Goal: Book appointment/travel/reservation

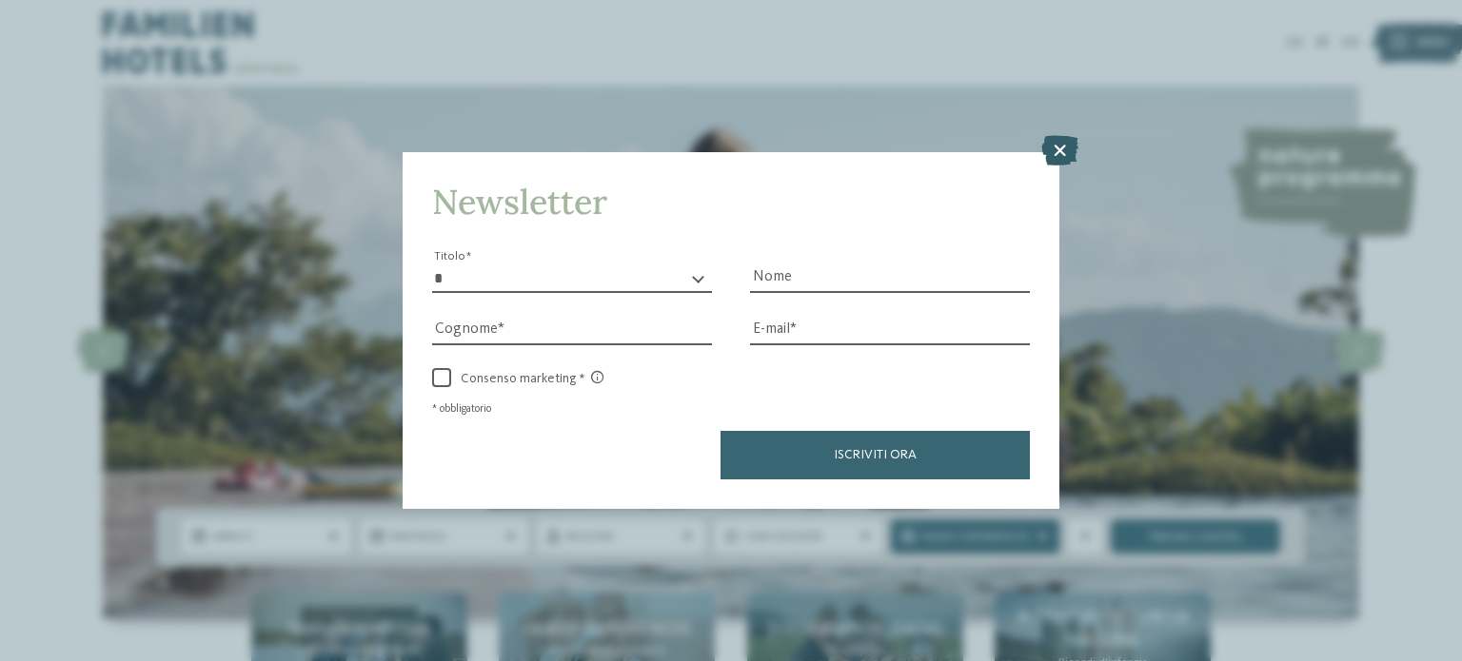
click at [1053, 156] on icon at bounding box center [1059, 150] width 37 height 30
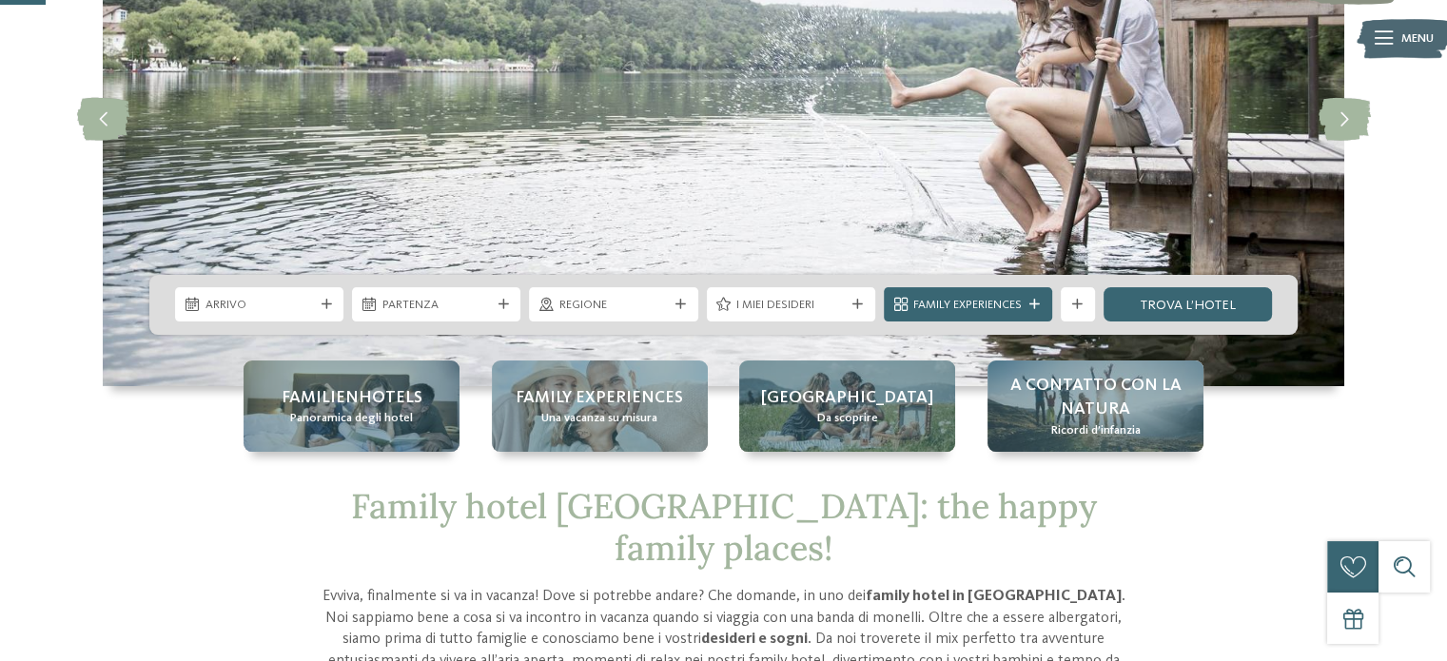
scroll to position [234, 0]
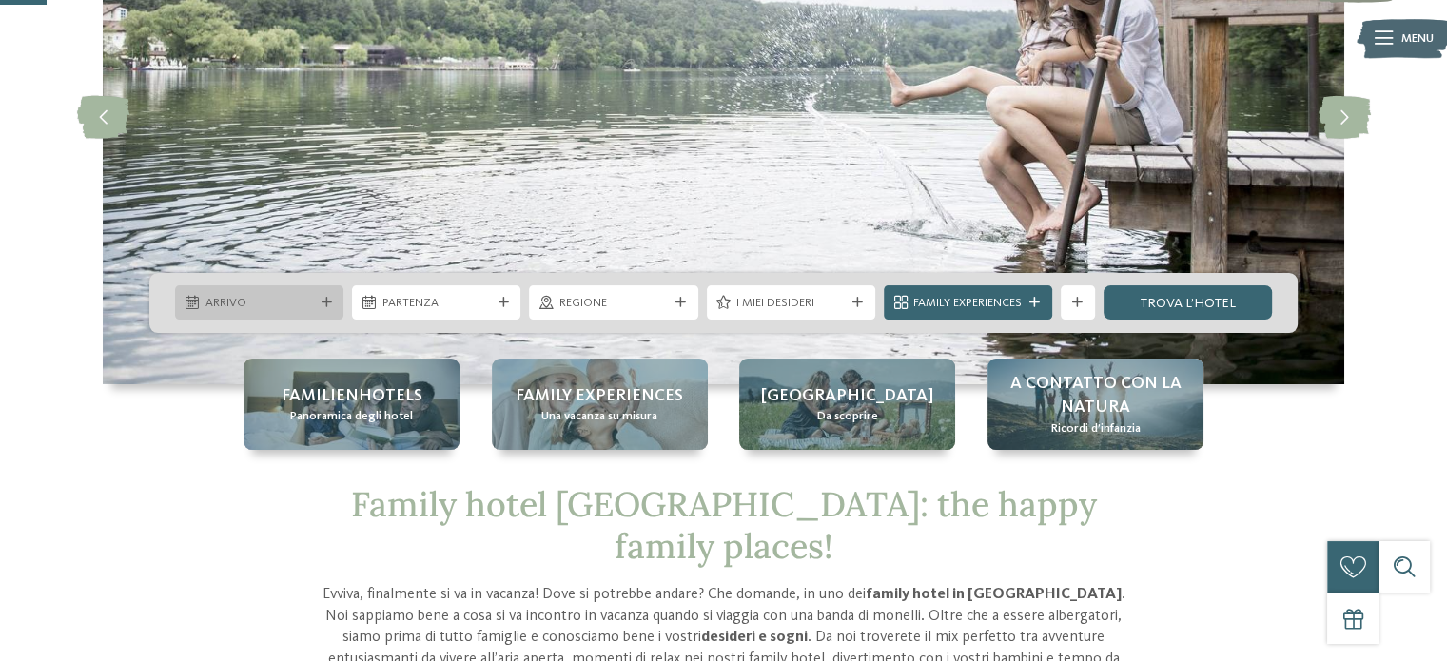
click at [317, 308] on div "Arrivo" at bounding box center [259, 303] width 117 height 18
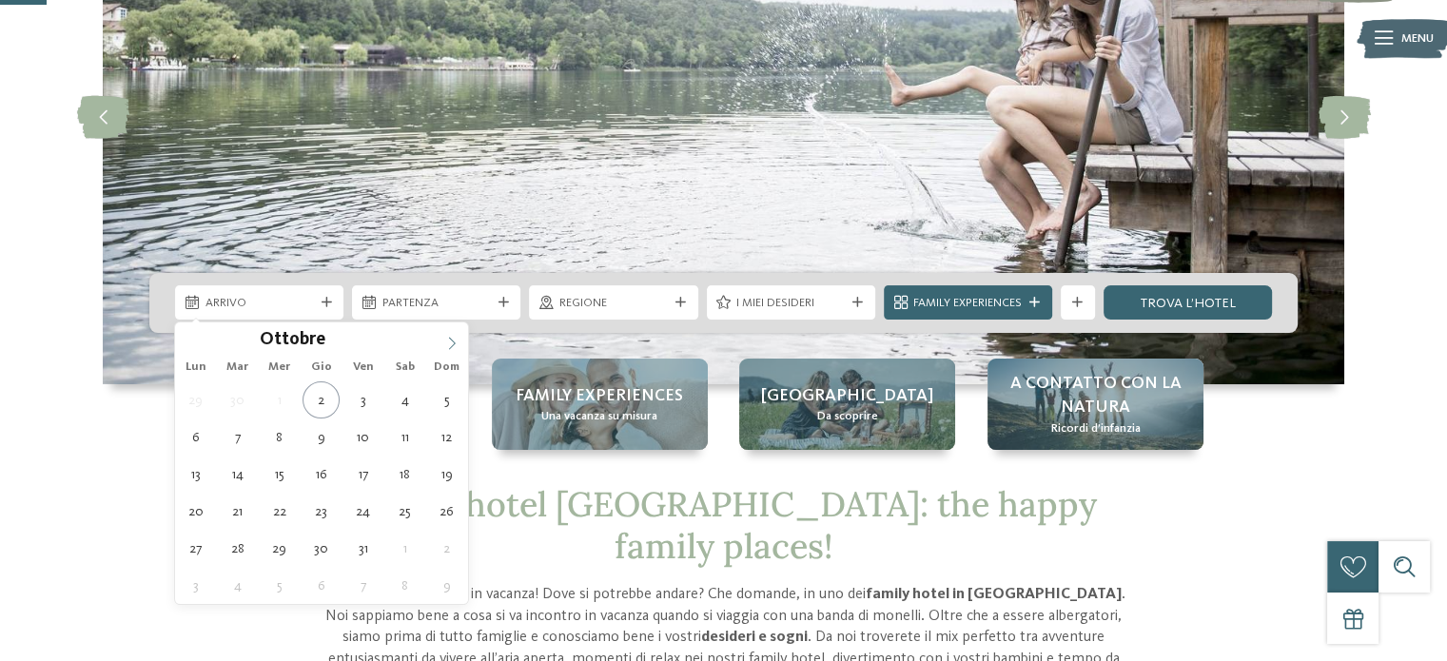
click at [449, 338] on icon at bounding box center [451, 343] width 13 height 13
type div "10.12.2025"
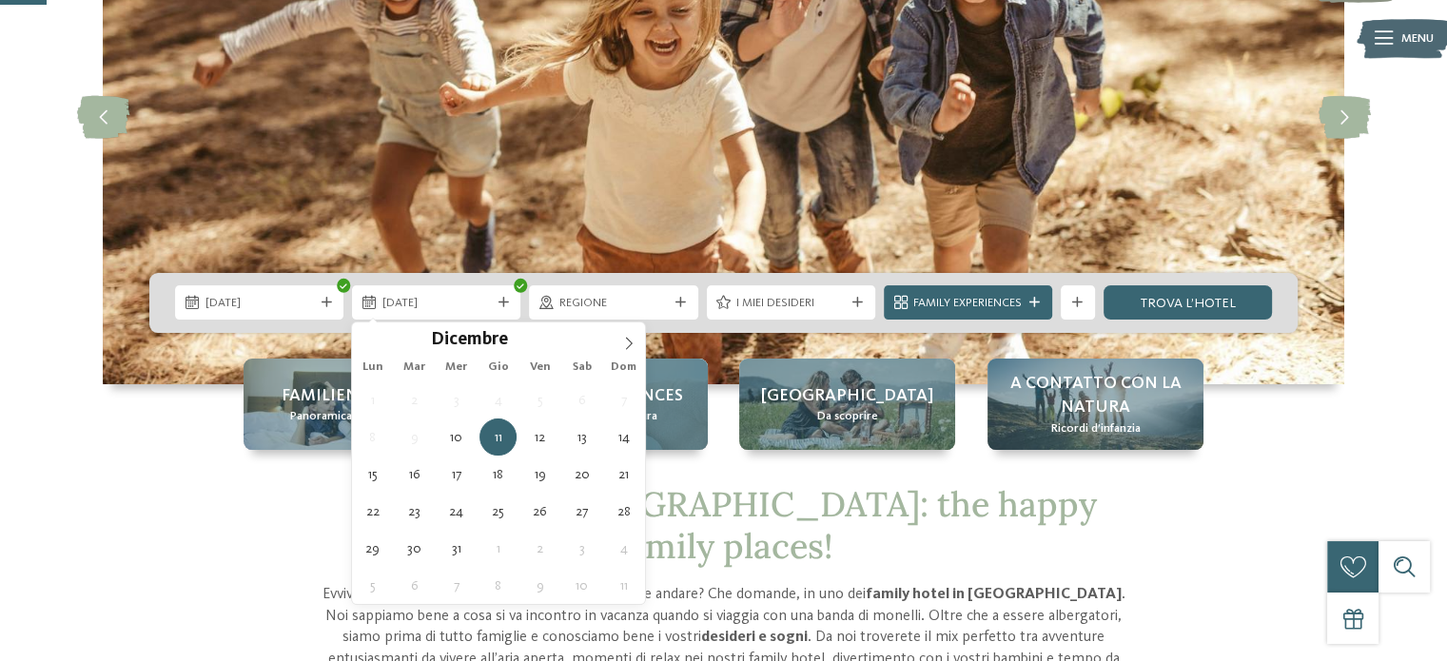
type div "14.12.2025"
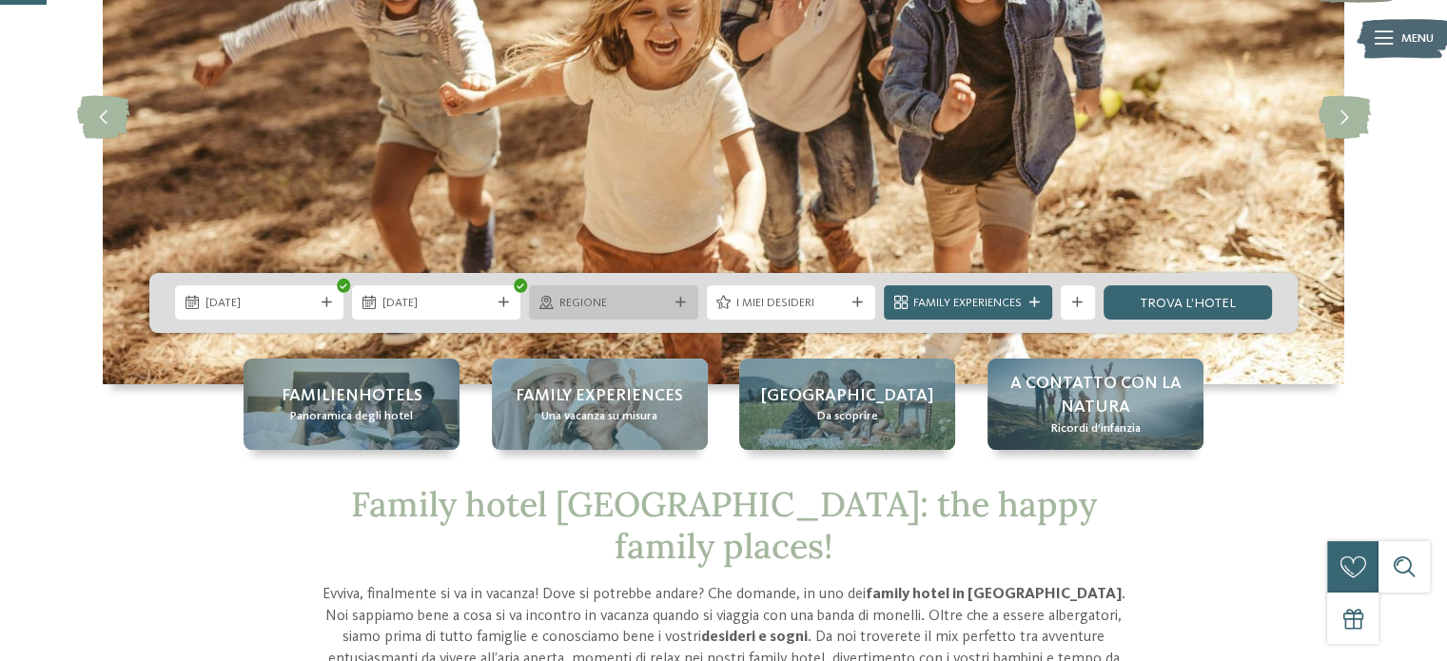
click at [674, 304] on div at bounding box center [680, 303] width 17 height 10
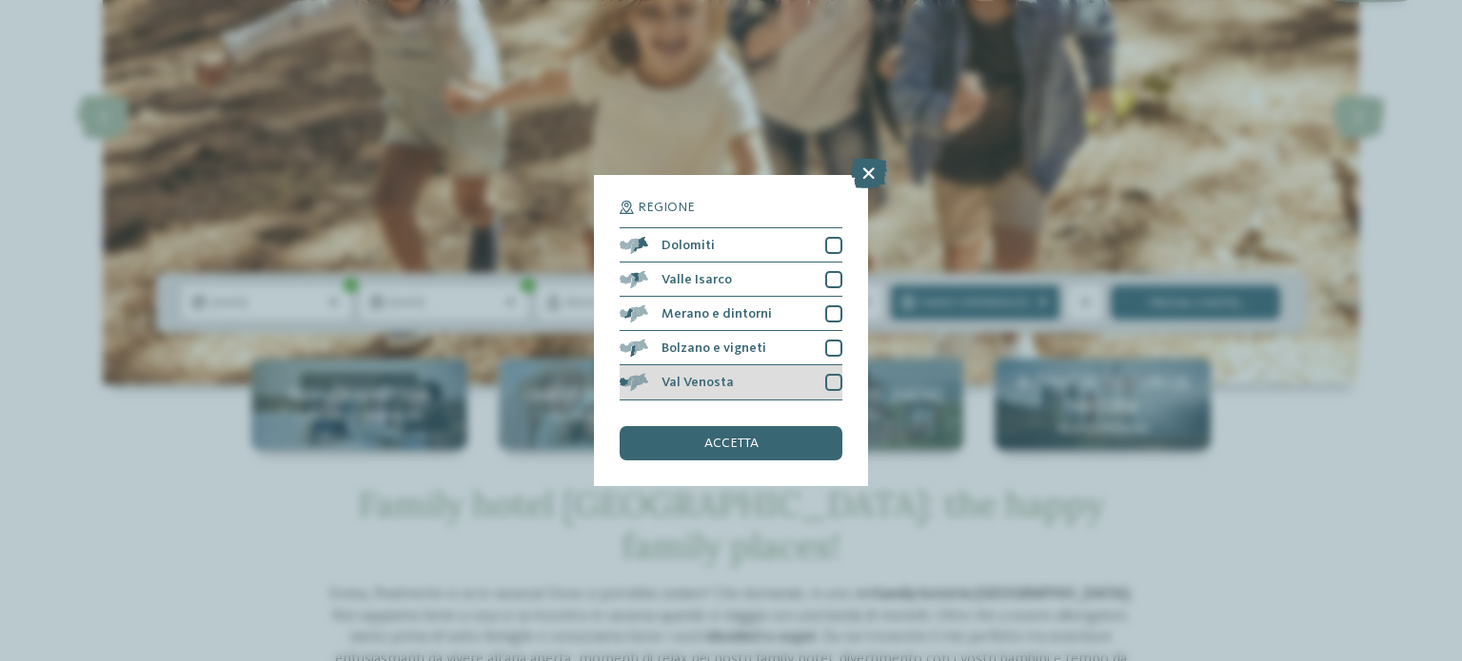
click at [832, 380] on div at bounding box center [833, 382] width 17 height 17
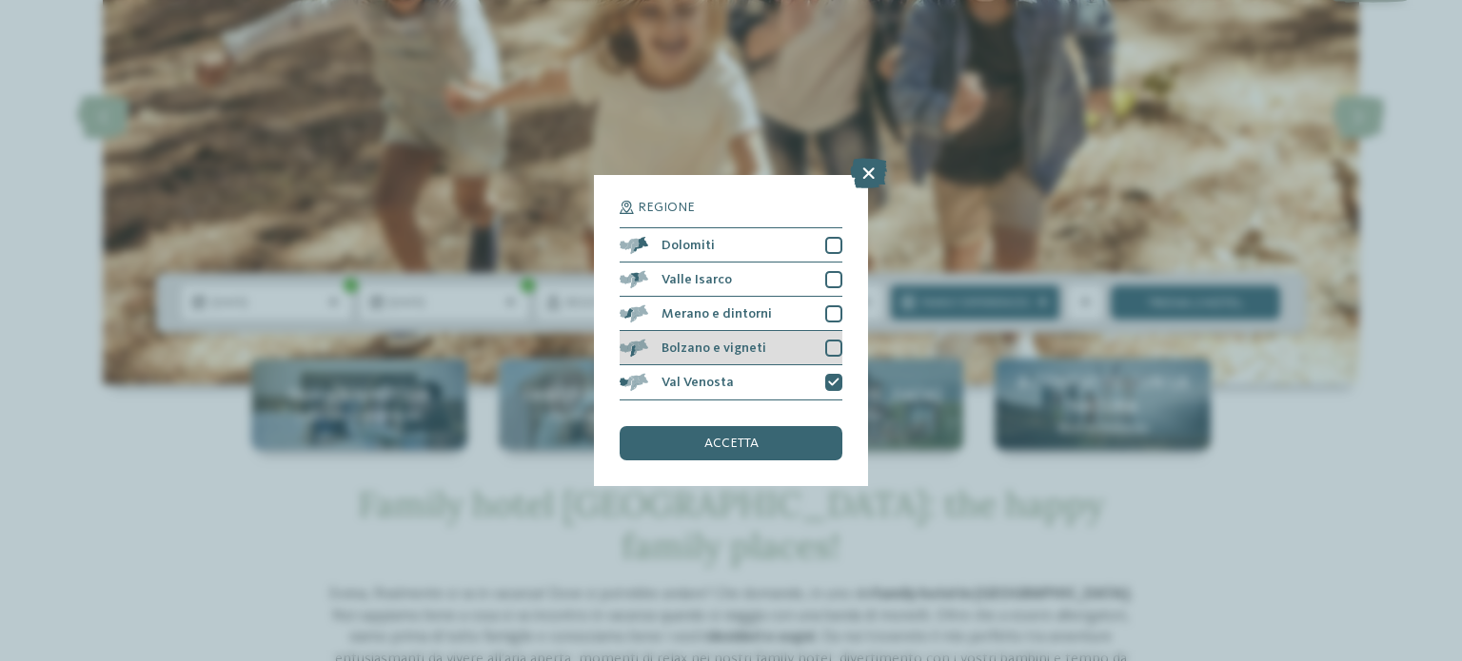
click at [832, 359] on div "Bolzano e vigneti" at bounding box center [730, 348] width 223 height 34
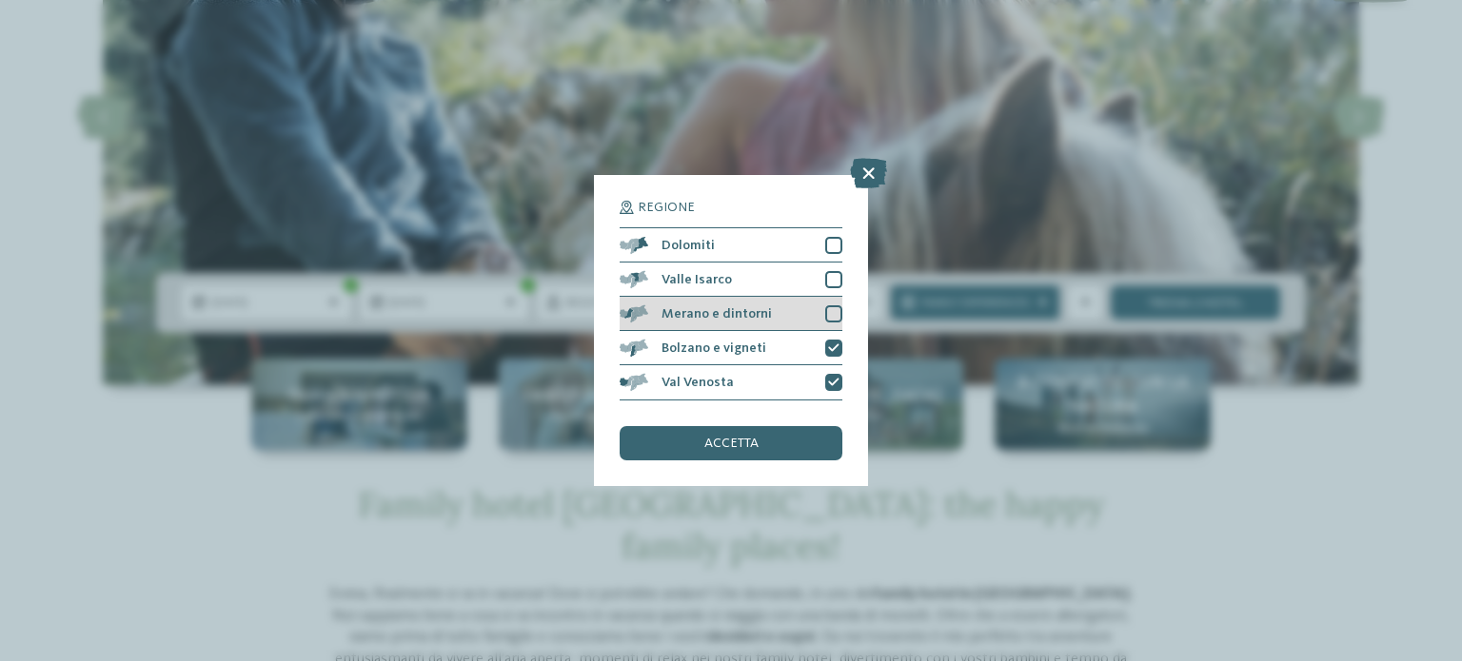
click at [830, 312] on div at bounding box center [833, 313] width 17 height 17
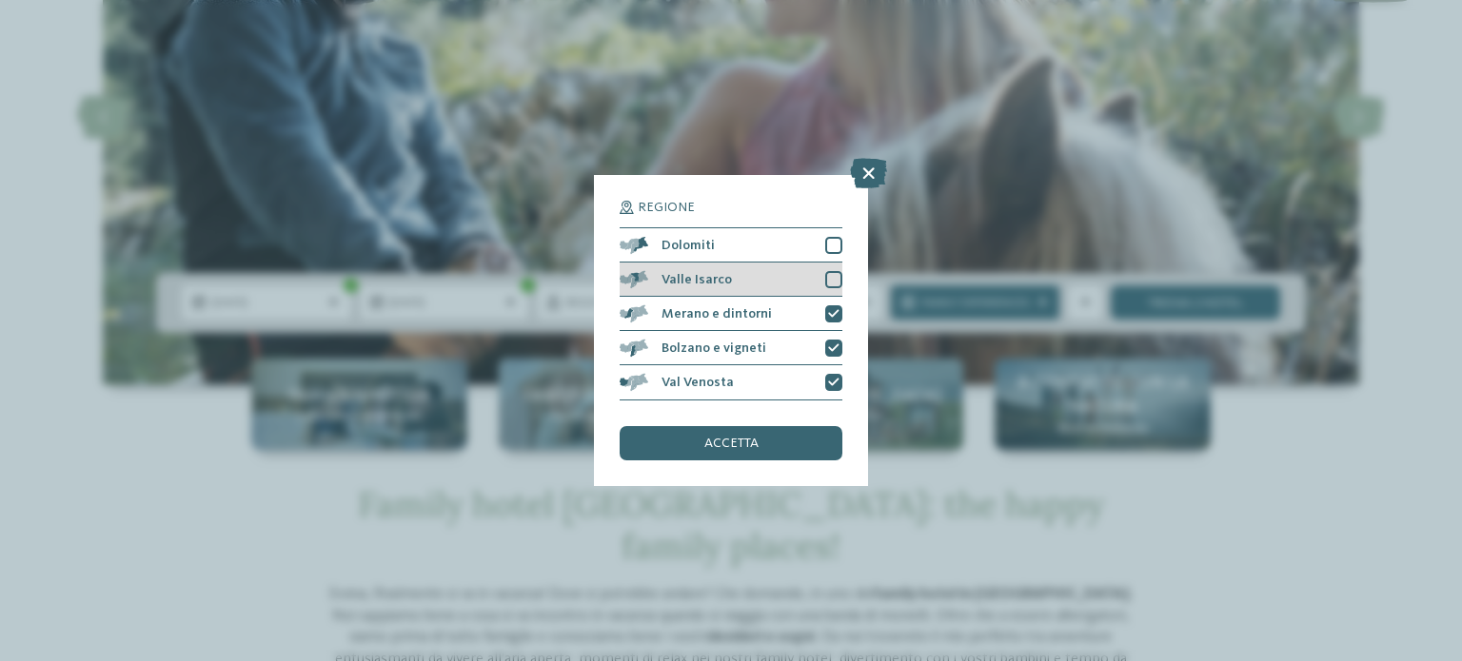
click at [826, 274] on div at bounding box center [833, 279] width 17 height 17
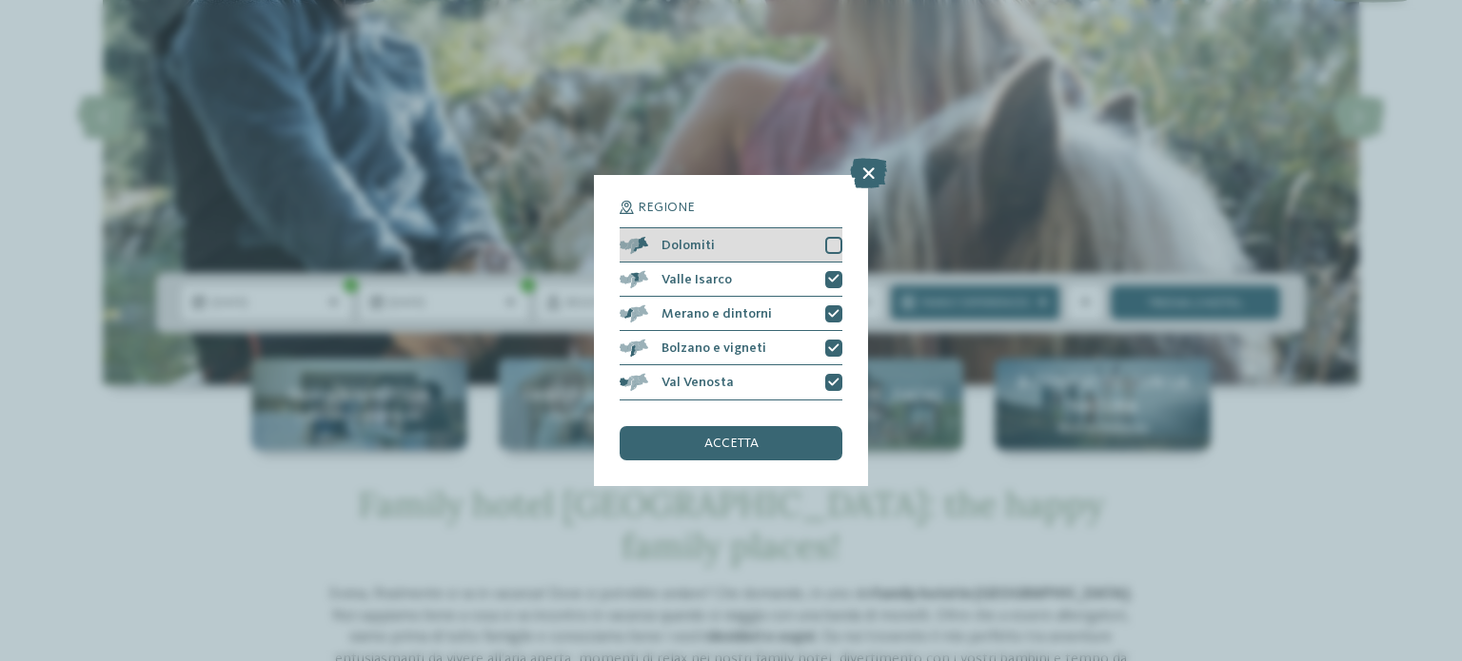
click at [826, 248] on div at bounding box center [833, 245] width 17 height 17
click at [775, 444] on div "accetta" at bounding box center [730, 443] width 223 height 34
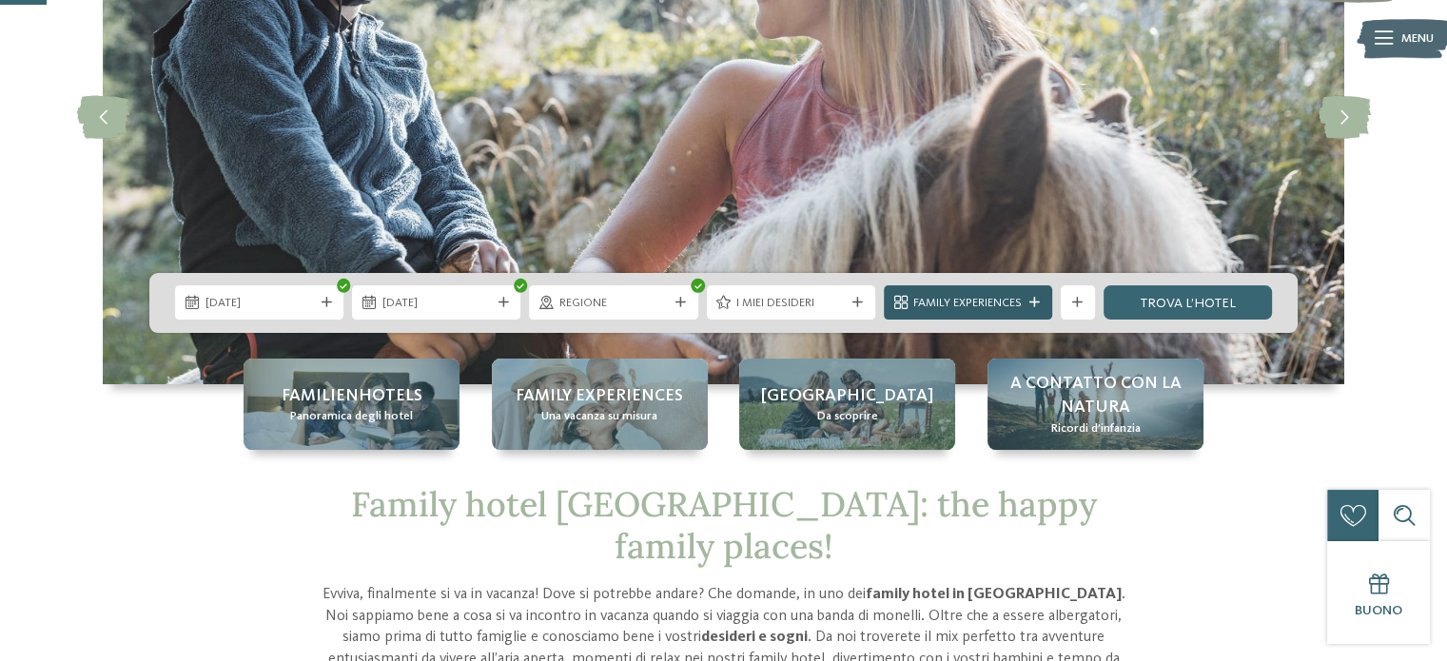
click at [1037, 303] on icon at bounding box center [1035, 303] width 10 height 10
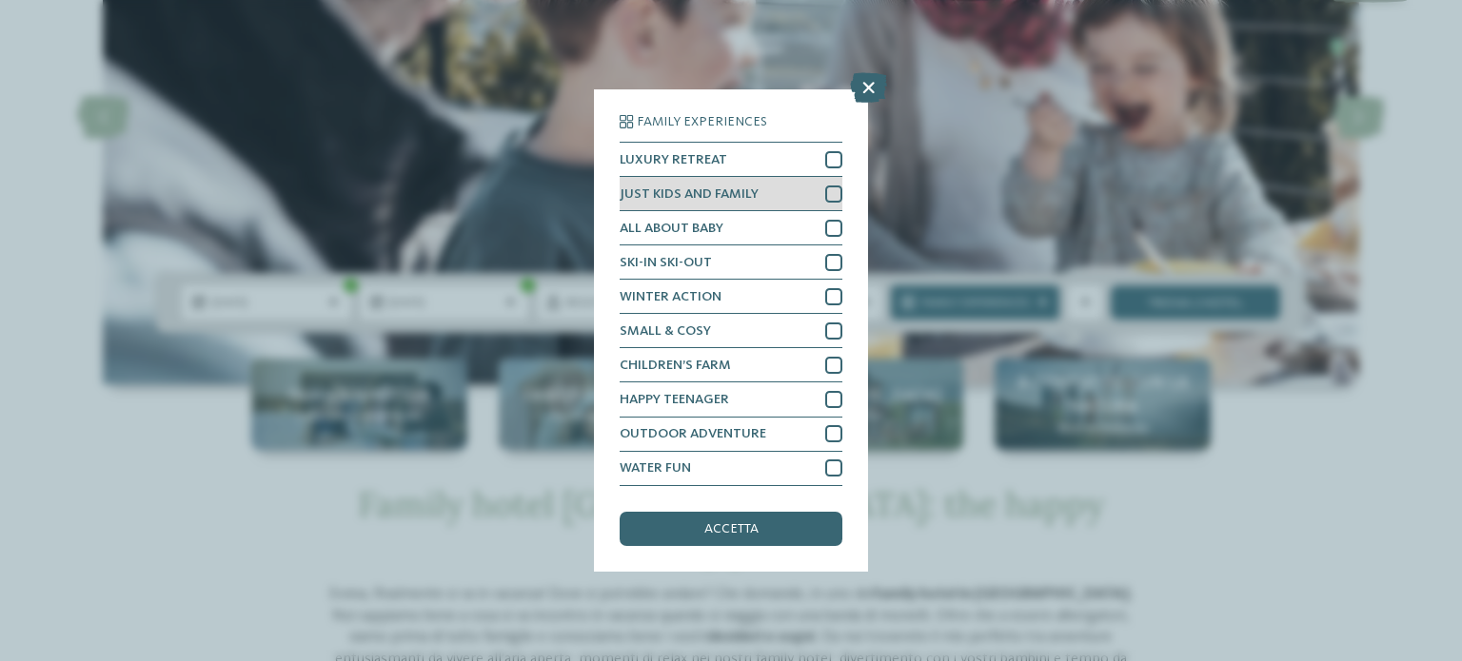
click at [834, 187] on div at bounding box center [833, 194] width 17 height 17
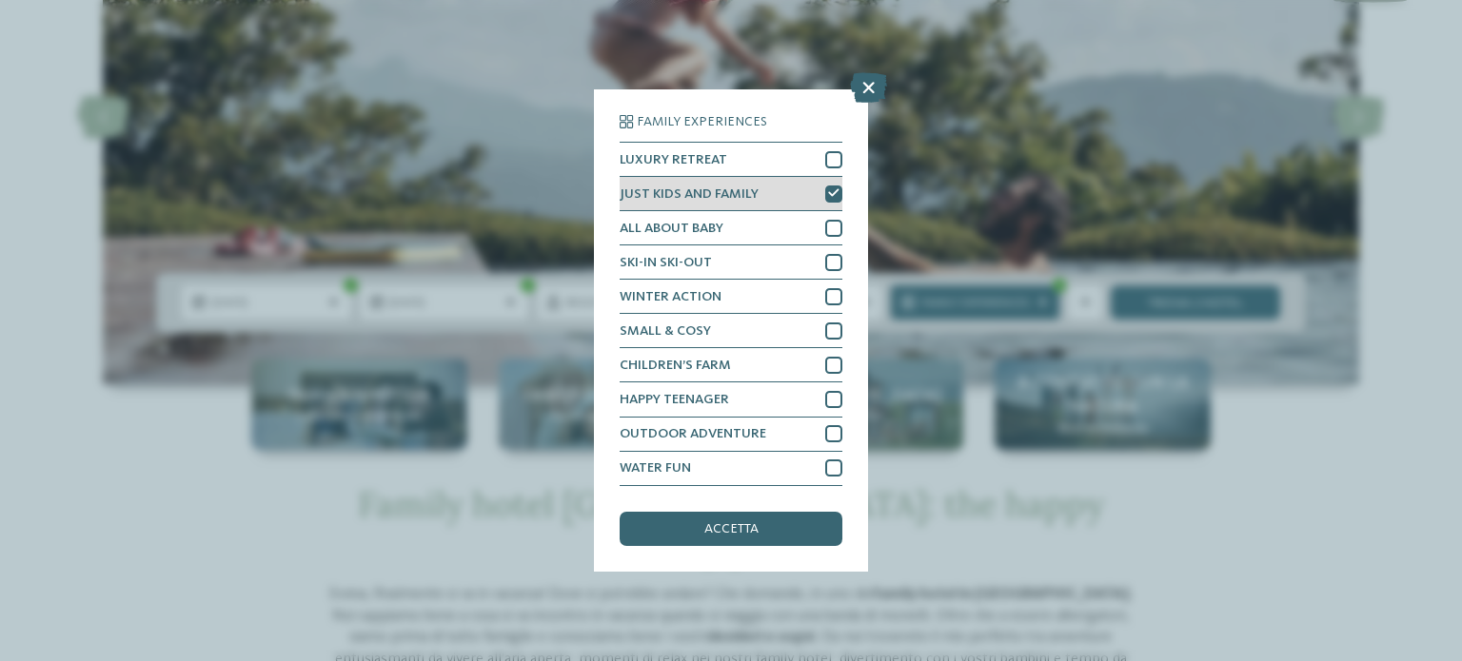
click at [831, 188] on icon at bounding box center [833, 193] width 11 height 10
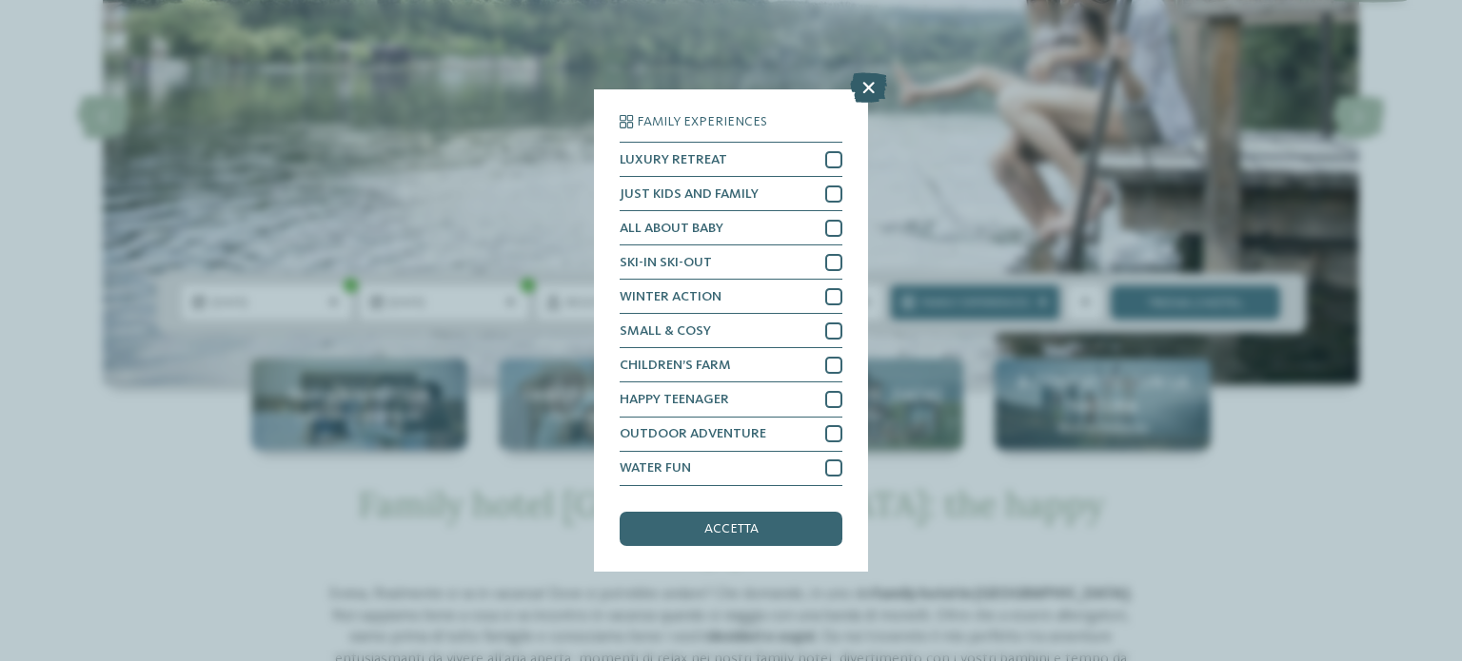
click at [860, 90] on icon at bounding box center [868, 88] width 37 height 30
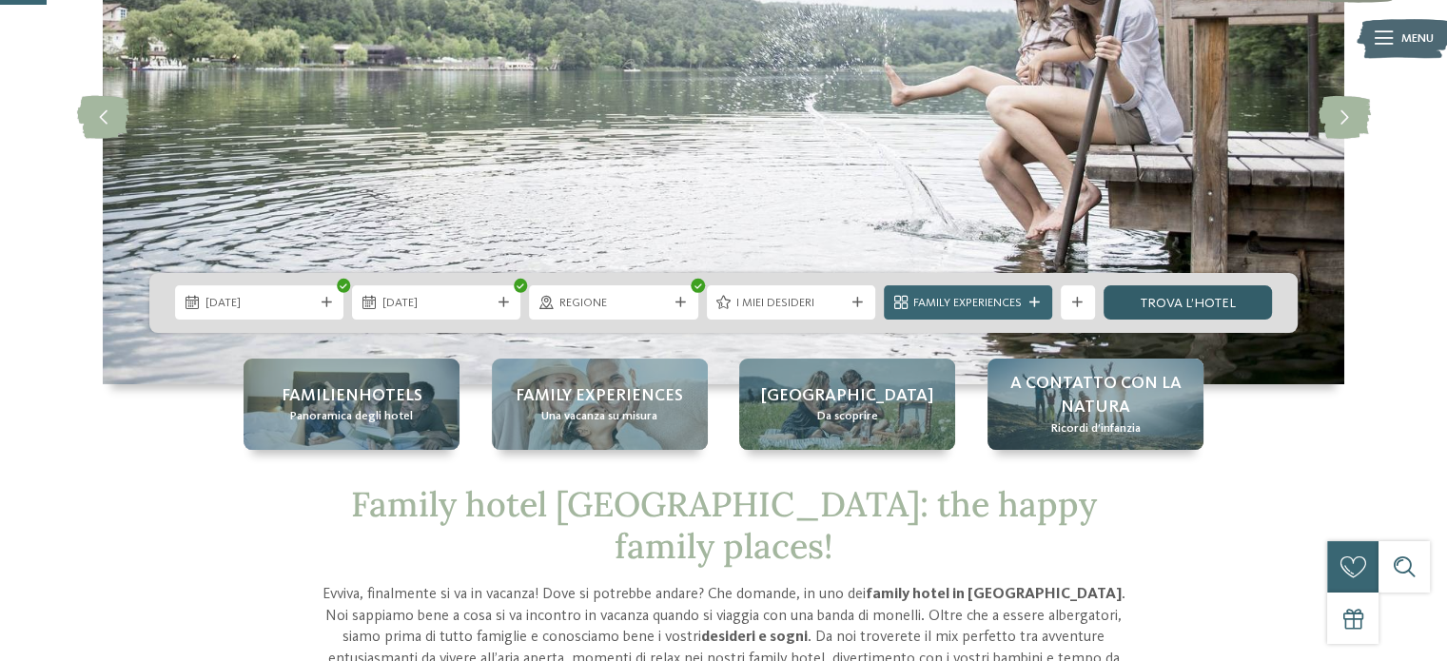
click at [1159, 299] on link "trova l’hotel" at bounding box center [1188, 302] width 168 height 34
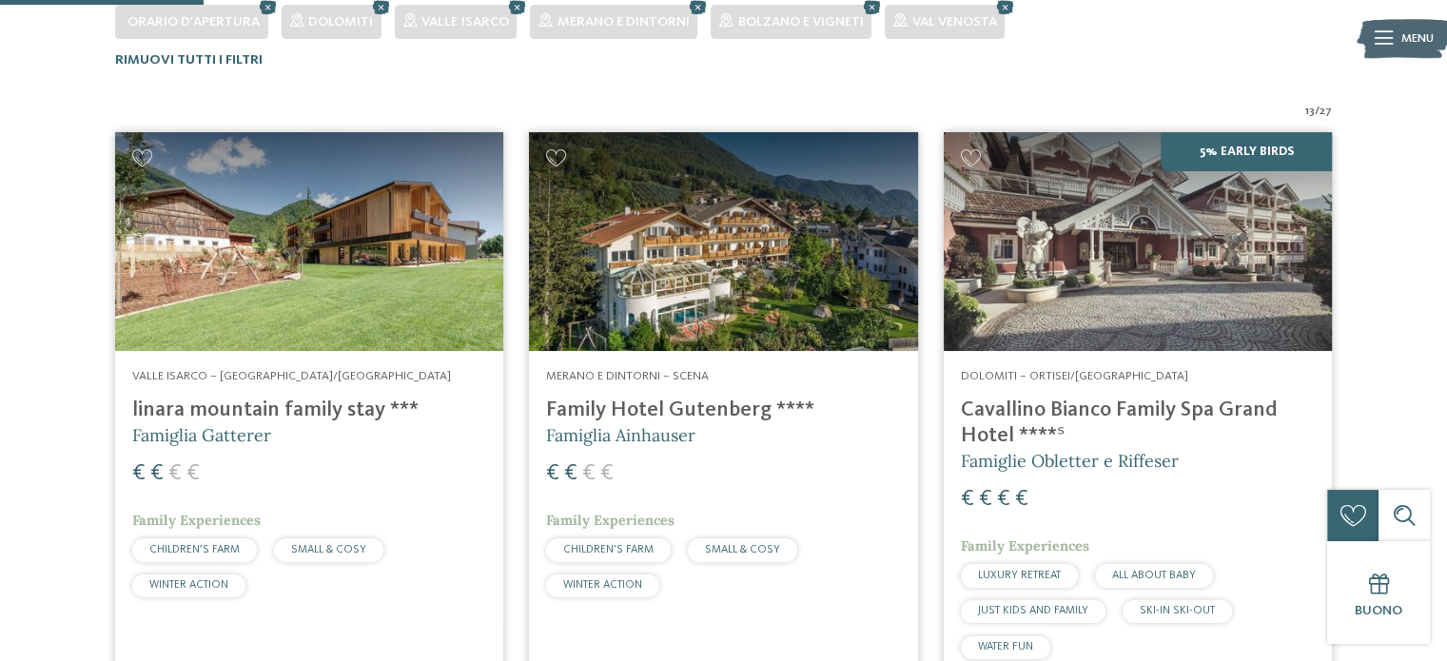
scroll to position [537, 0]
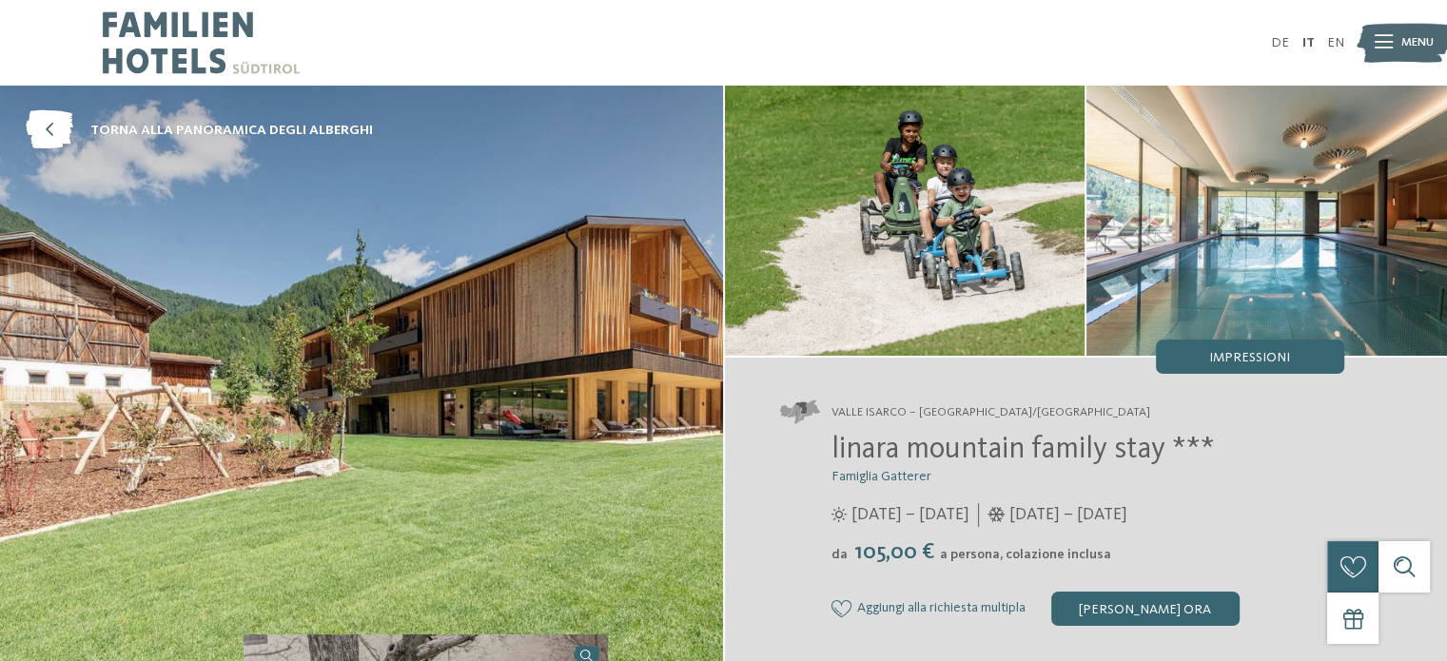
click at [1403, 45] on span "Menu" at bounding box center [1418, 42] width 32 height 17
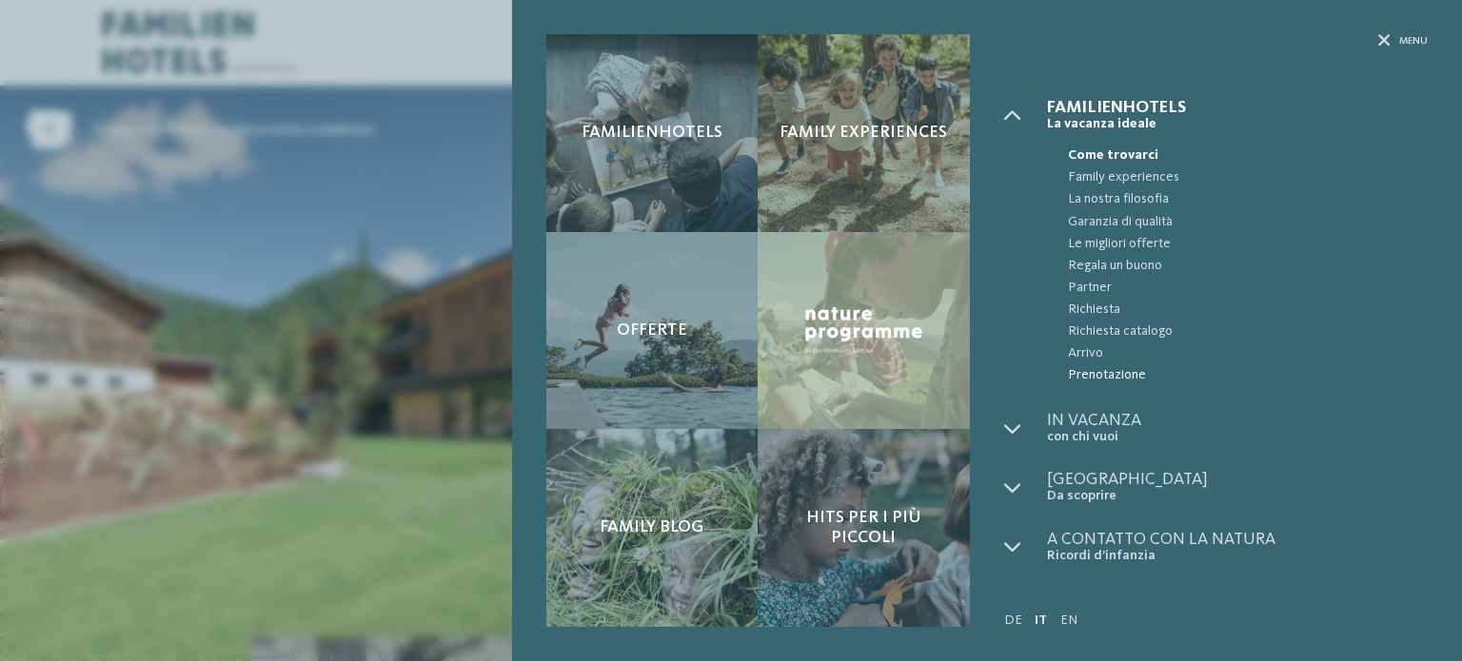
click at [1089, 374] on span "Prenotazione" at bounding box center [1248, 375] width 360 height 22
